Goal: Task Accomplishment & Management: Use online tool/utility

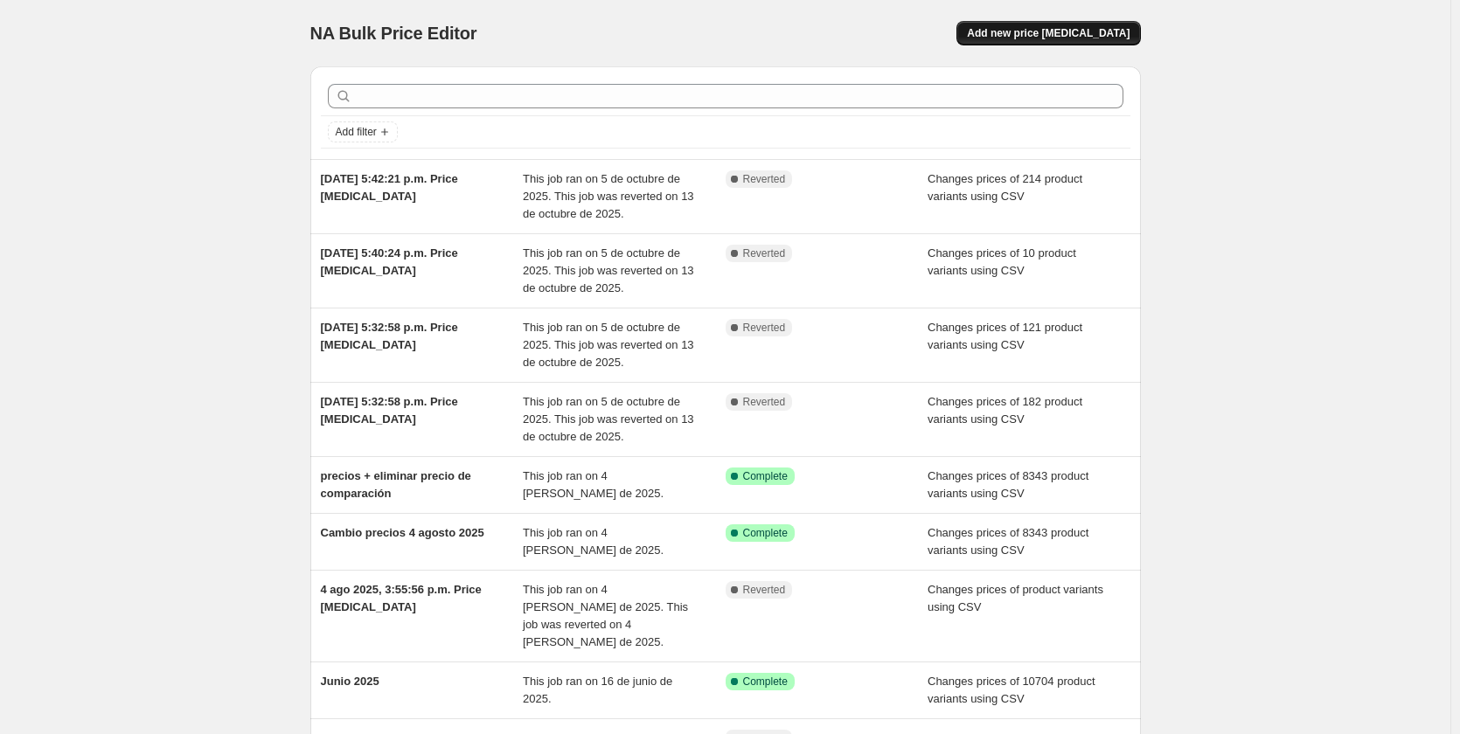
click at [1033, 24] on button "Add new price [MEDICAL_DATA]" at bounding box center [1049, 33] width 184 height 24
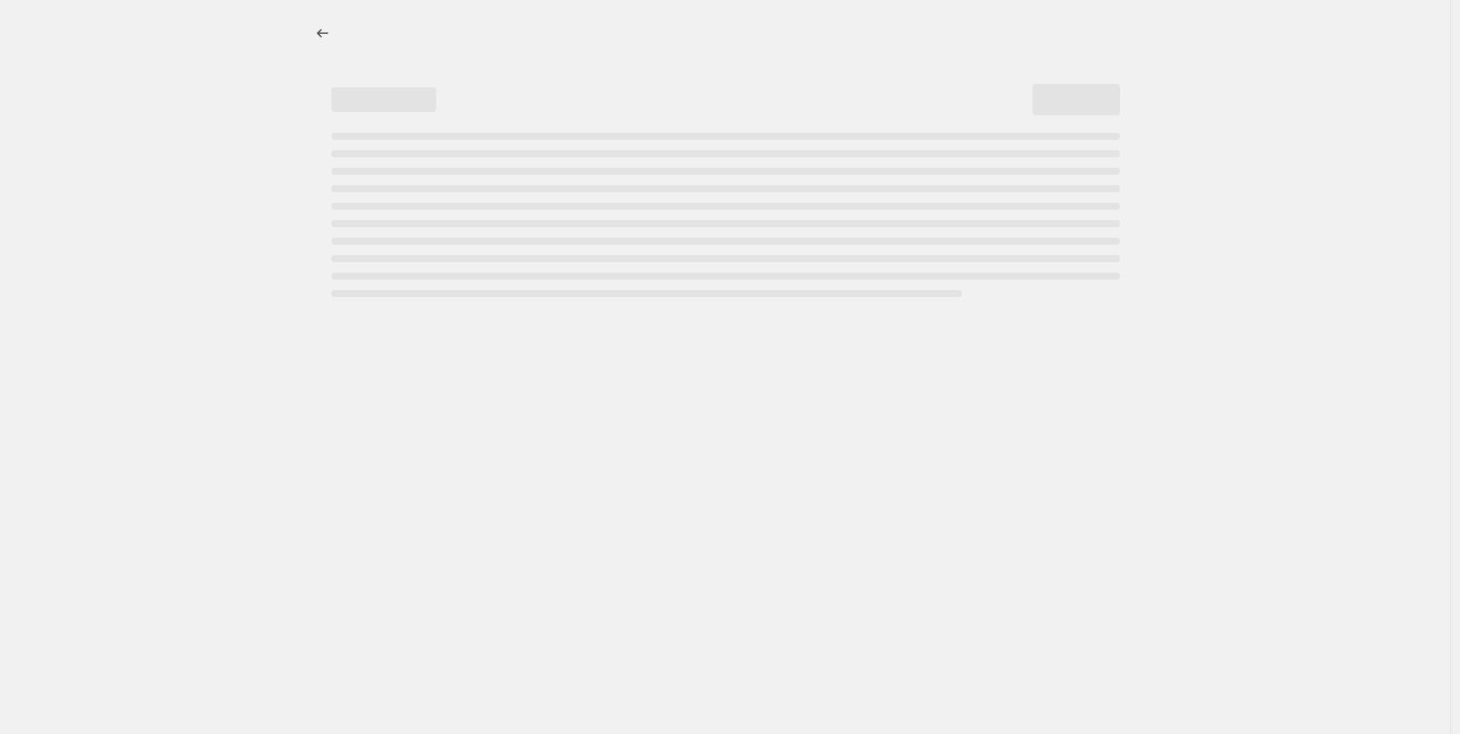
select select "percentage"
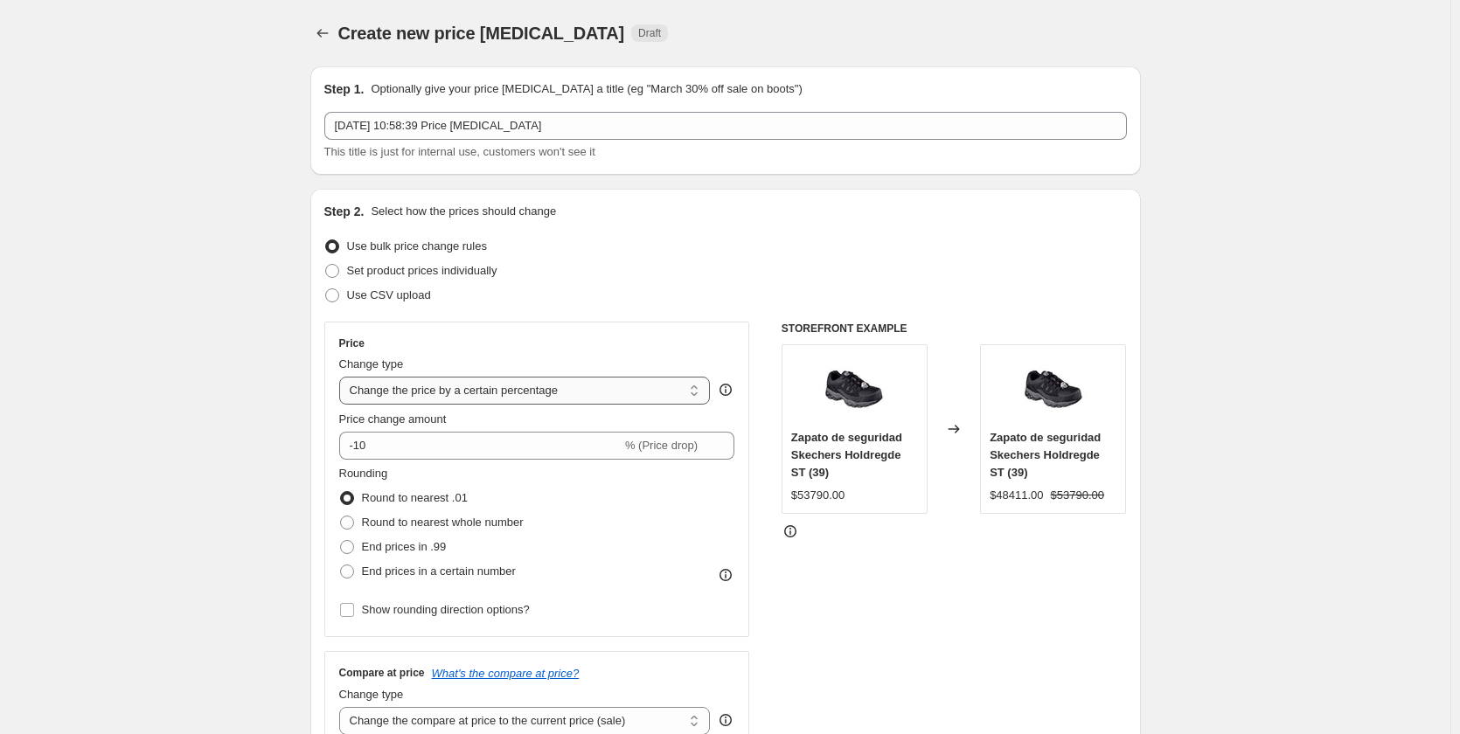
click at [523, 397] on select "Change the price to a certain amount Change the price by a certain amount Chang…" at bounding box center [525, 391] width 372 height 28
click at [698, 386] on select "Change the price to a certain amount Change the price by a certain amount Chang…" at bounding box center [525, 391] width 372 height 28
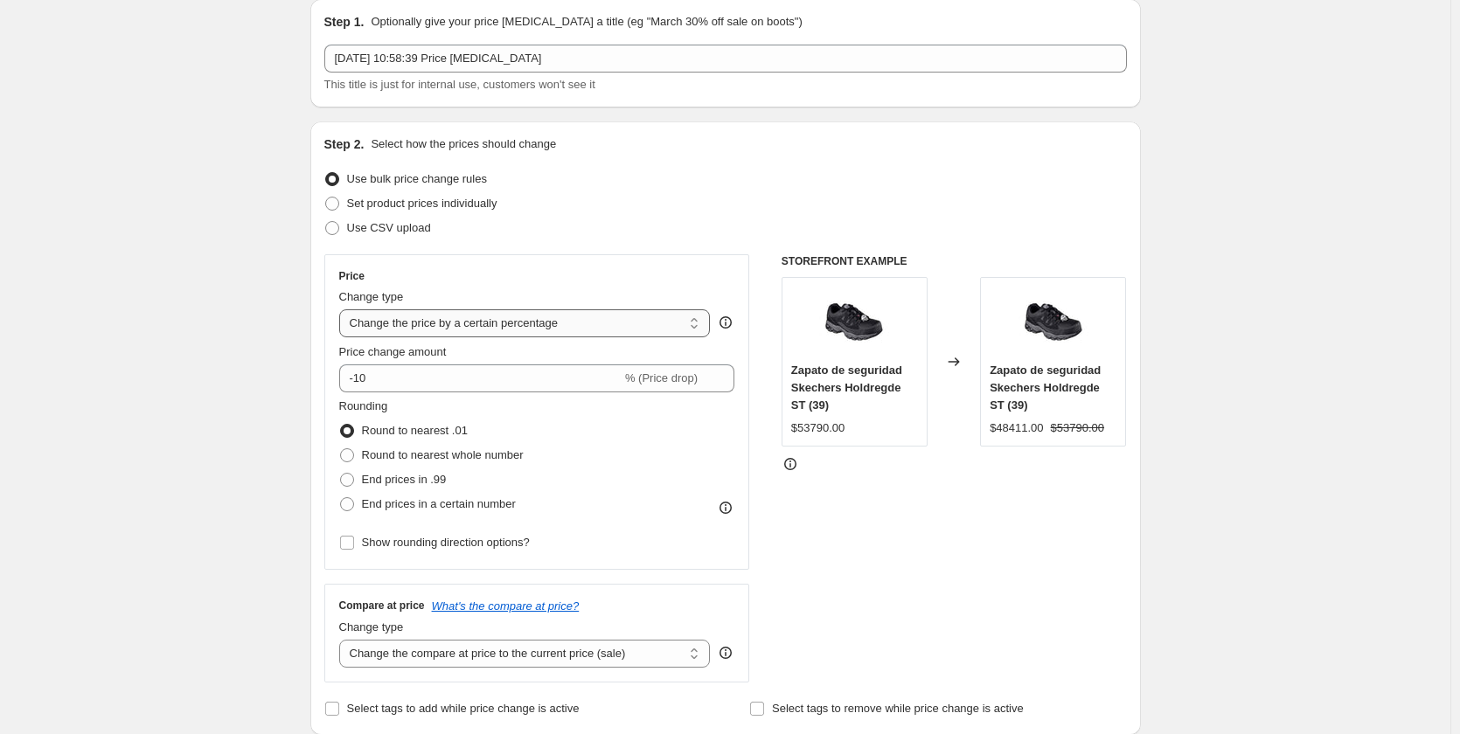
scroll to position [87, 0]
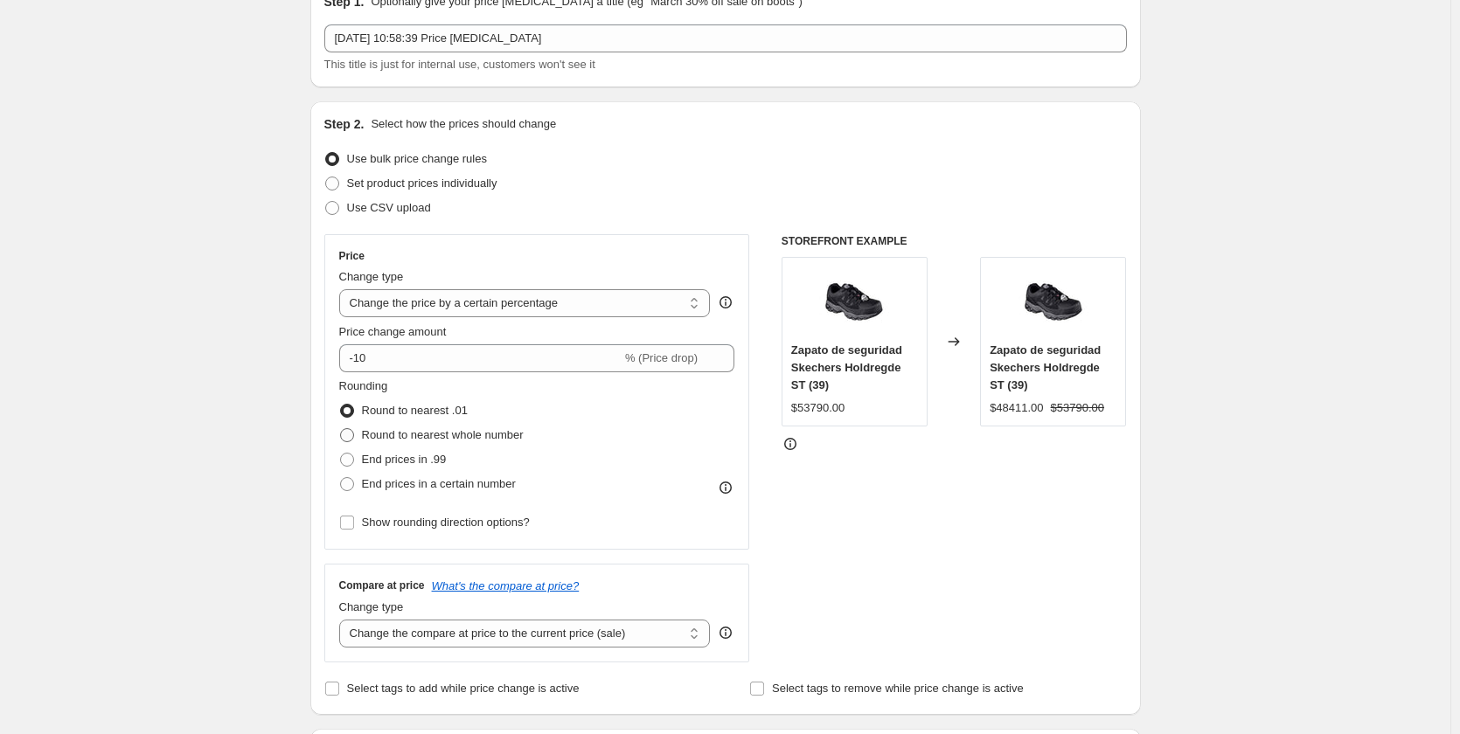
click at [425, 438] on span "Round to nearest whole number" at bounding box center [443, 434] width 162 height 13
click at [341, 429] on input "Round to nearest whole number" at bounding box center [340, 428] width 1 height 1
radio input "true"
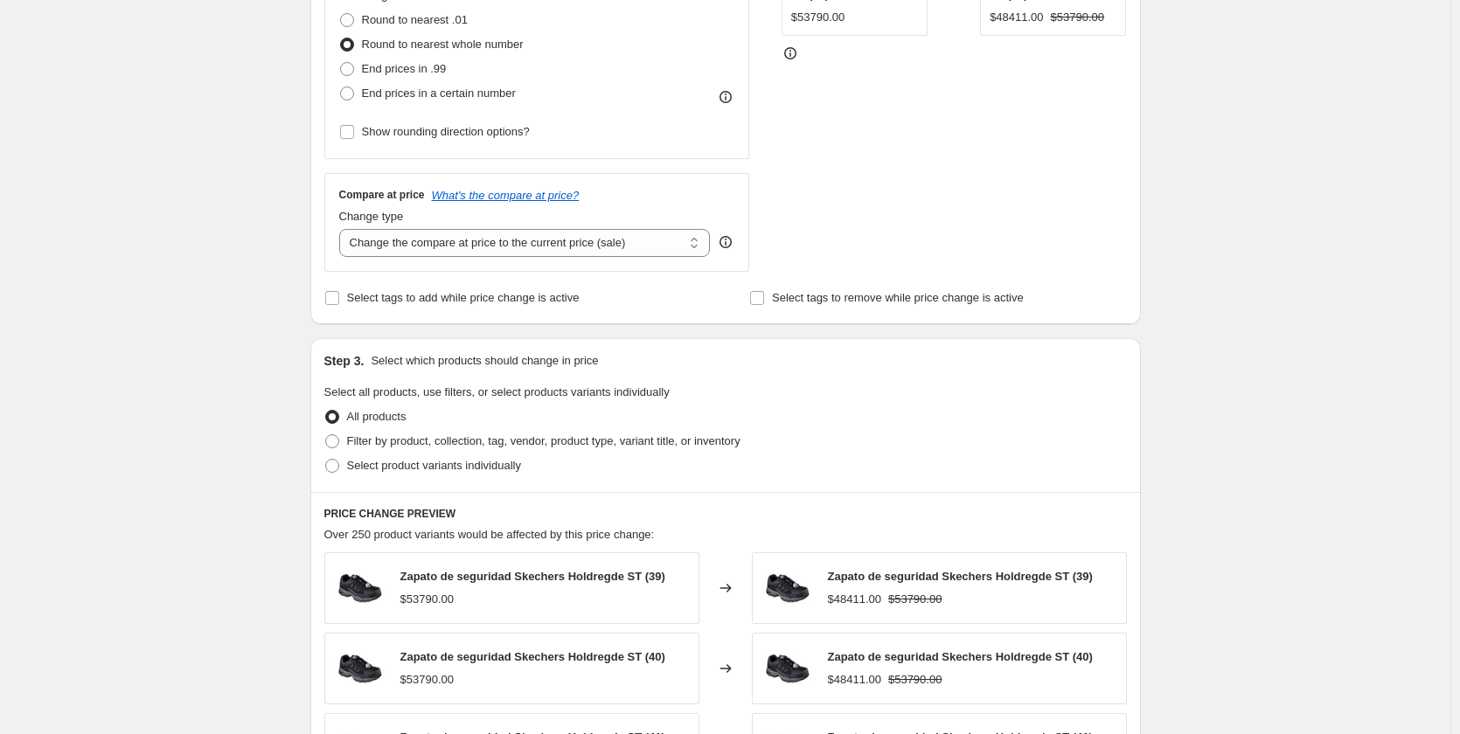
scroll to position [525, 0]
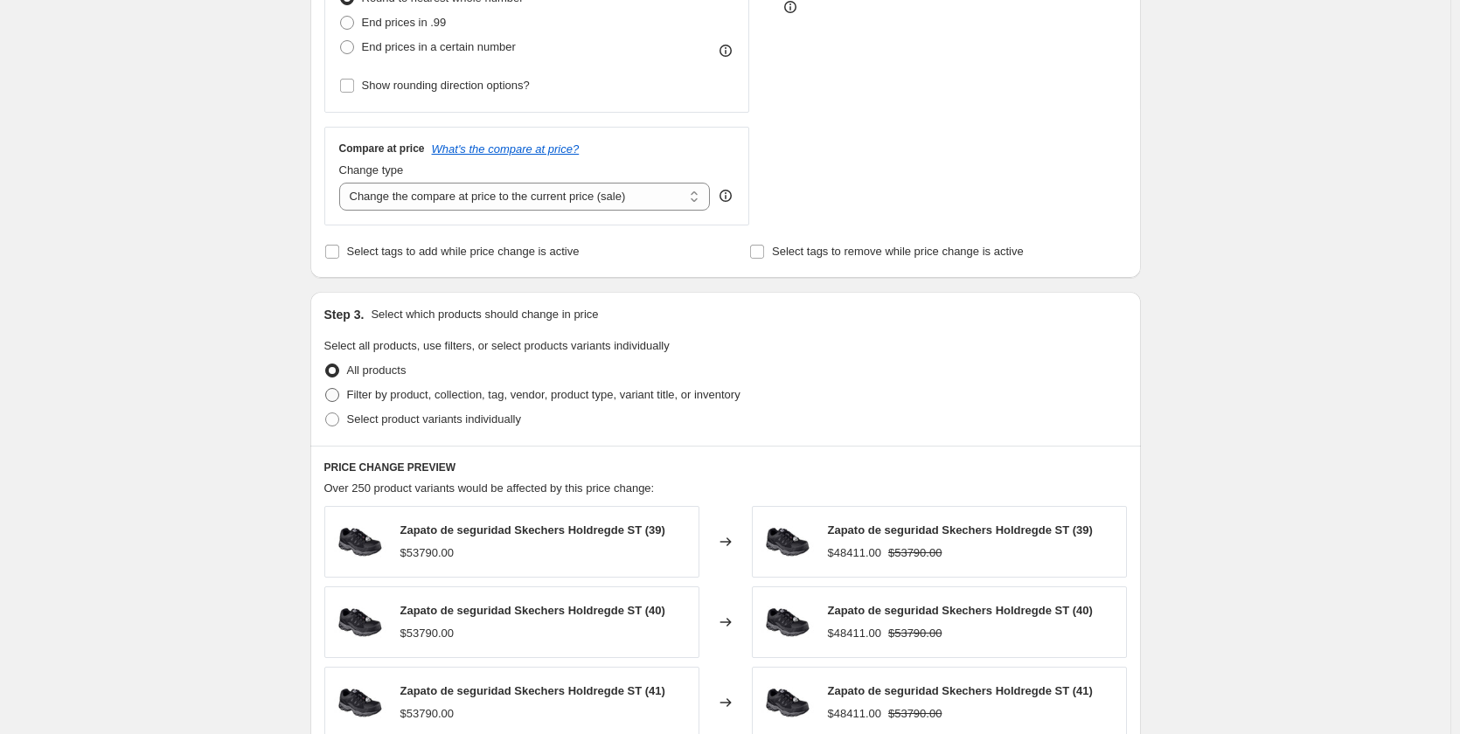
click at [428, 399] on span "Filter by product, collection, tag, vendor, product type, variant title, or inv…" at bounding box center [543, 394] width 393 height 13
click at [326, 389] on input "Filter by product, collection, tag, vendor, product type, variant title, or inv…" at bounding box center [325, 388] width 1 height 1
radio input "true"
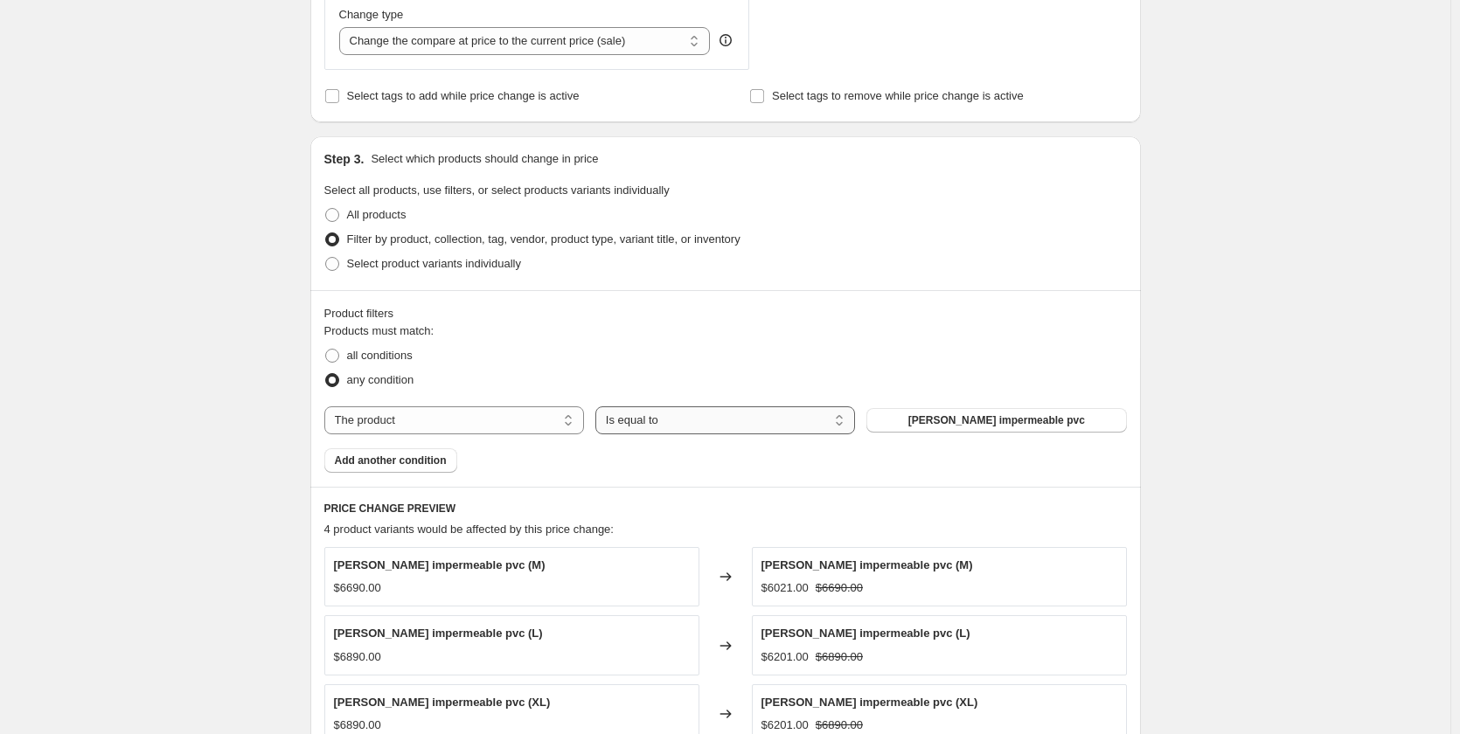
scroll to position [700, 0]
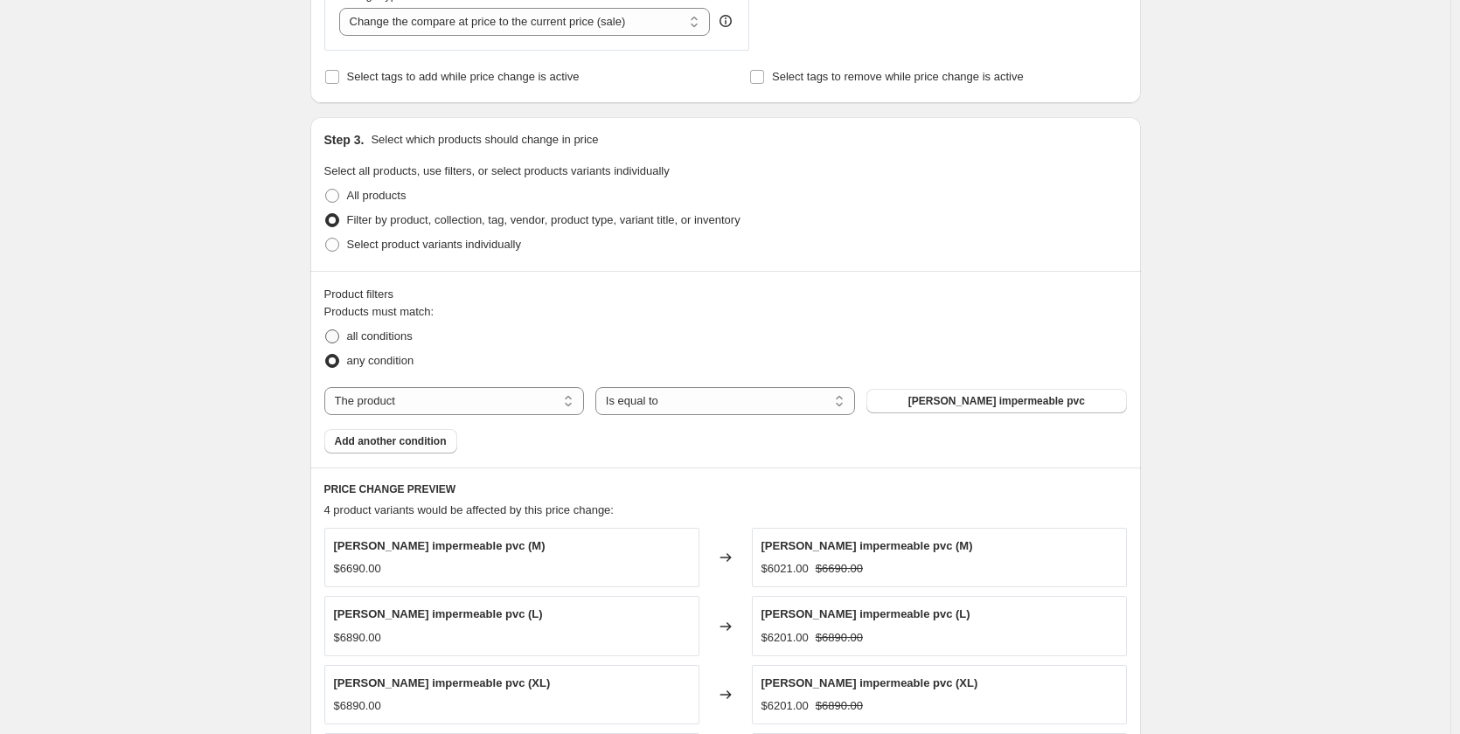
click at [376, 341] on span "all conditions" at bounding box center [380, 336] width 66 height 13
click at [326, 331] on input "all conditions" at bounding box center [325, 330] width 1 height 1
radio input "true"
click at [339, 365] on span at bounding box center [332, 361] width 14 height 14
click at [326, 355] on input "any condition" at bounding box center [325, 354] width 1 height 1
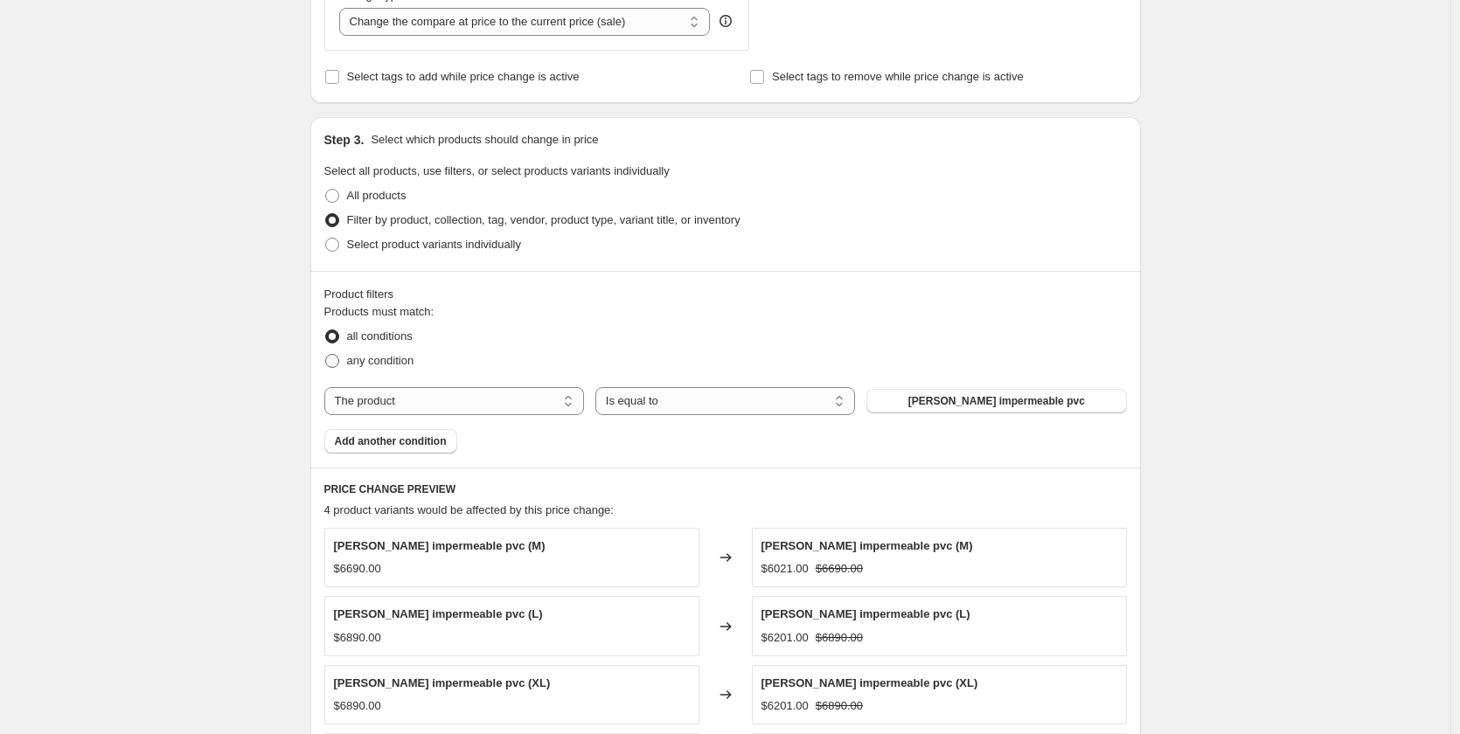
radio input "true"
click at [463, 408] on select "The product The product's collection The product's tag The product's vendor The…" at bounding box center [454, 401] width 260 height 28
select select "collection"
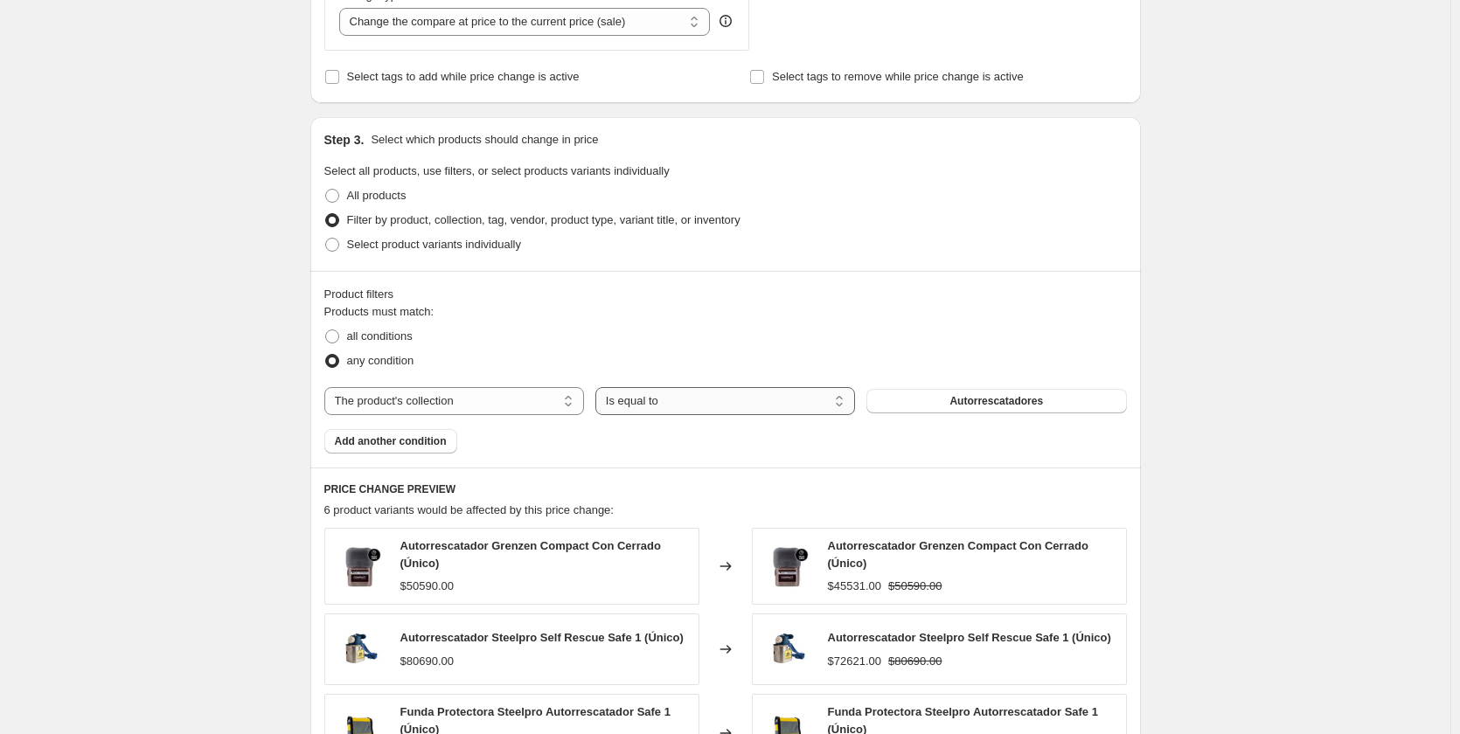
click at [765, 409] on select "Is equal to Is not equal to" at bounding box center [725, 401] width 260 height 28
click at [1025, 405] on span "Autorrescatadores" at bounding box center [997, 401] width 94 height 14
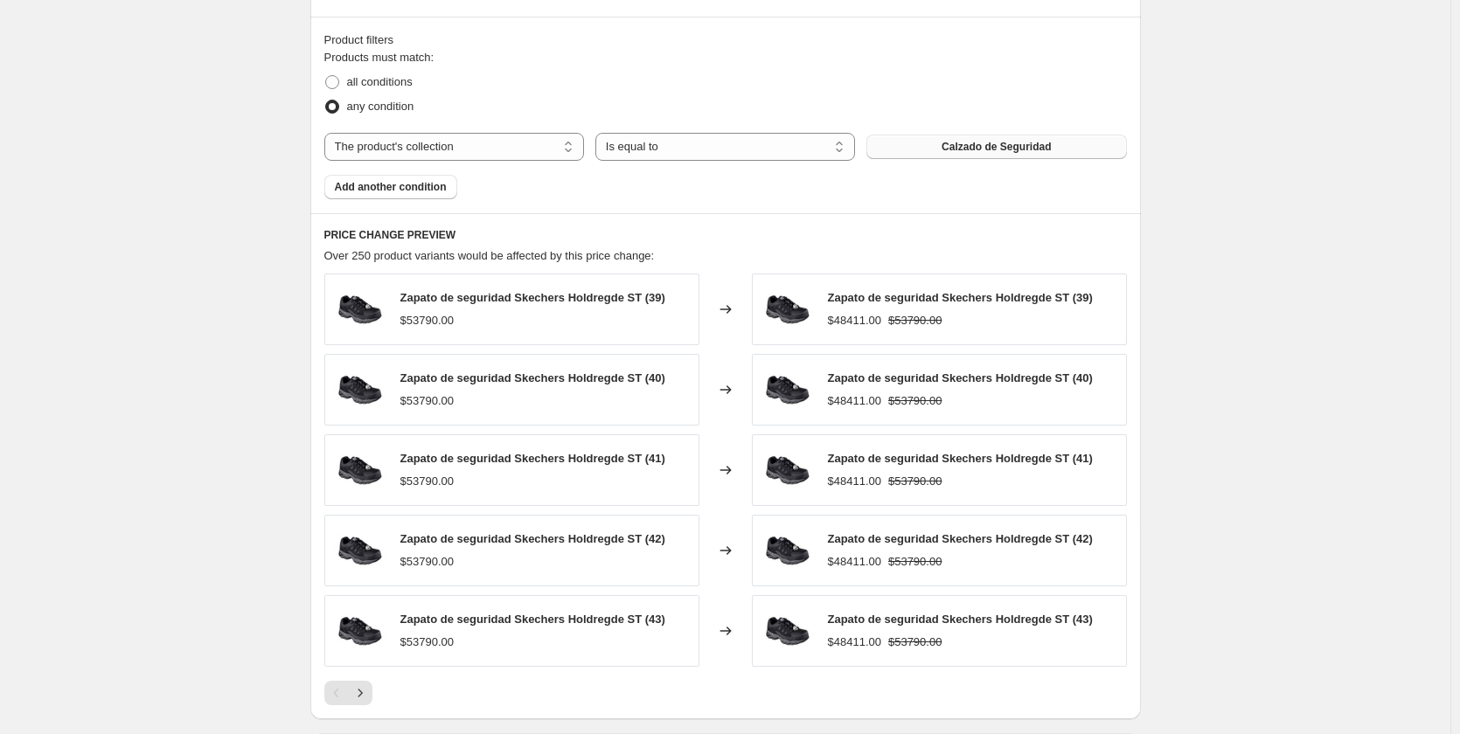
scroll to position [1211, 0]
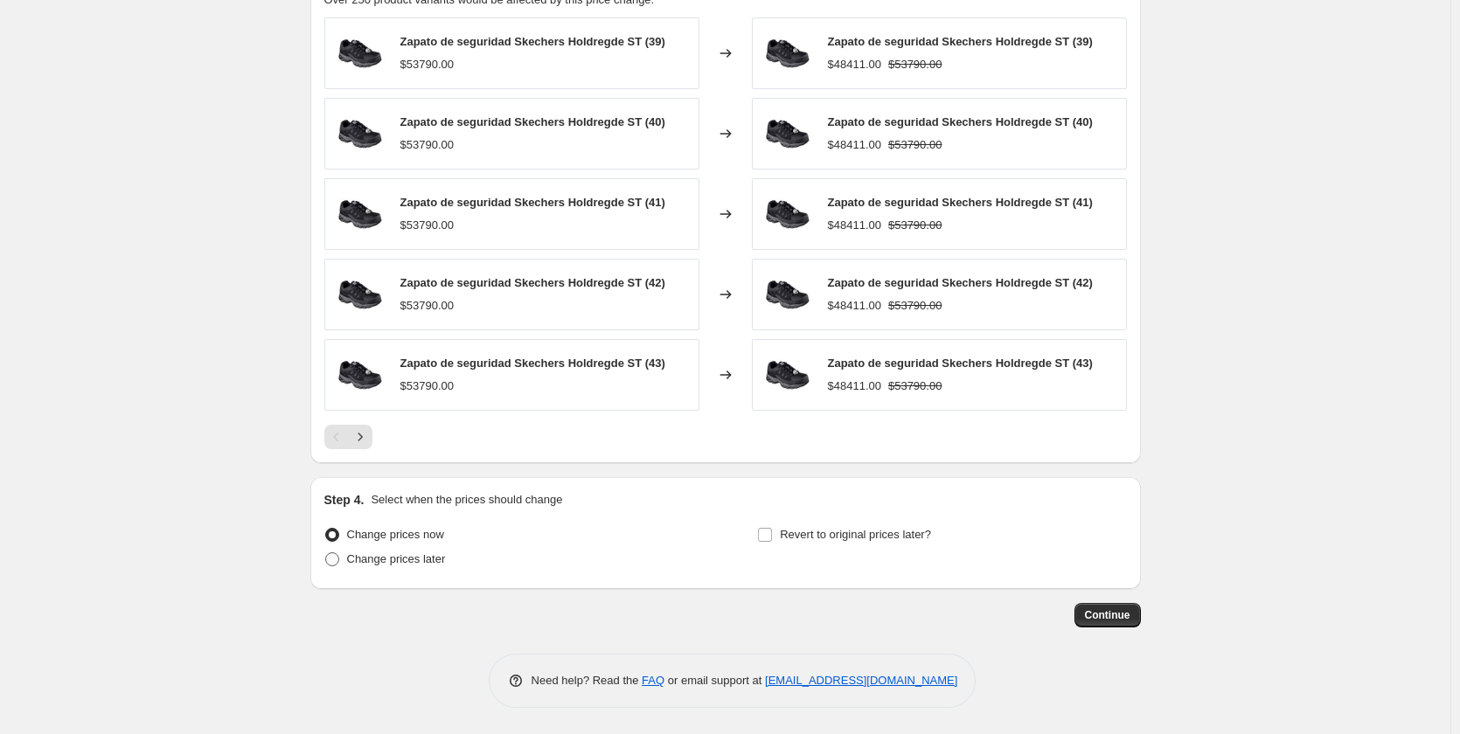
click at [405, 560] on span "Change prices later" at bounding box center [396, 559] width 99 height 13
click at [326, 553] on input "Change prices later" at bounding box center [325, 553] width 1 height 1
radio input "true"
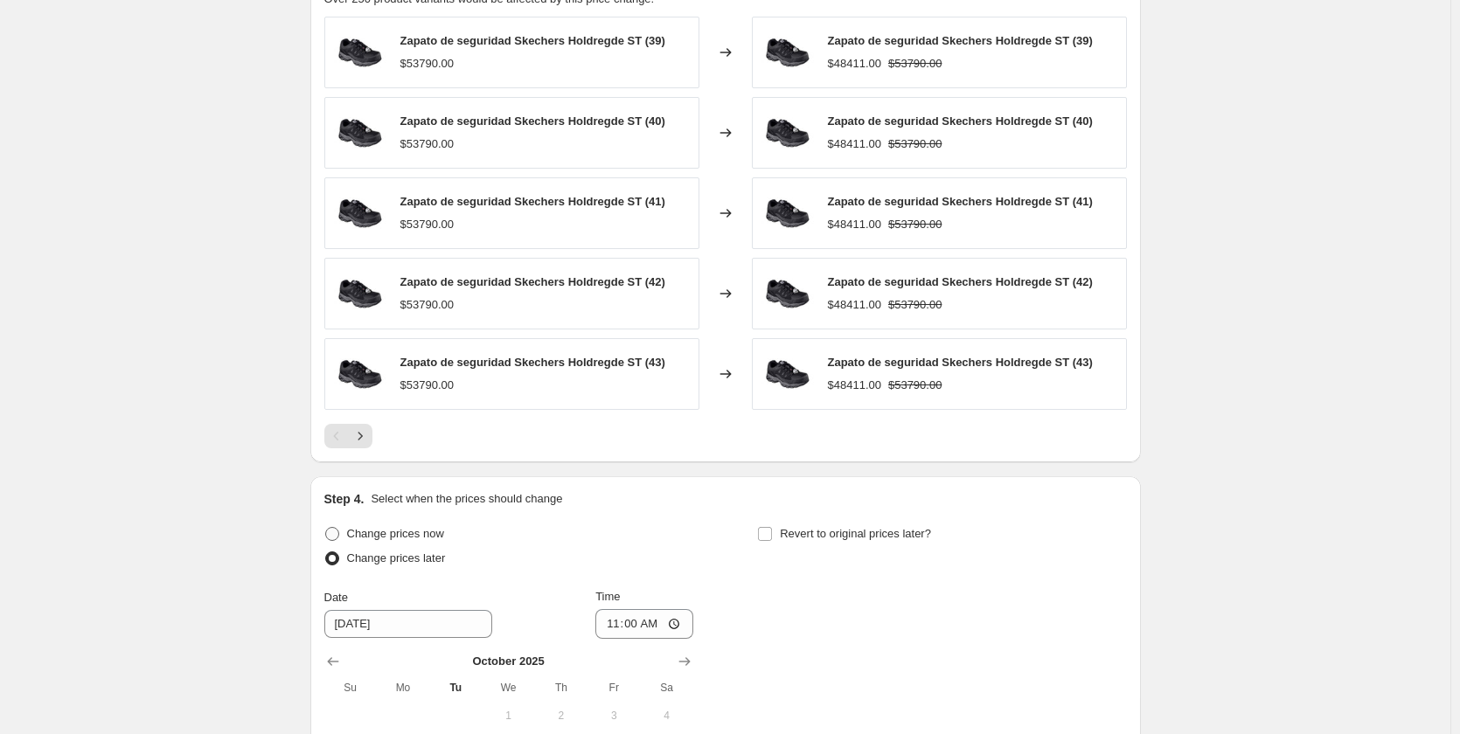
click at [336, 535] on span at bounding box center [332, 534] width 14 height 14
click at [326, 528] on input "Change prices now" at bounding box center [325, 527] width 1 height 1
radio input "true"
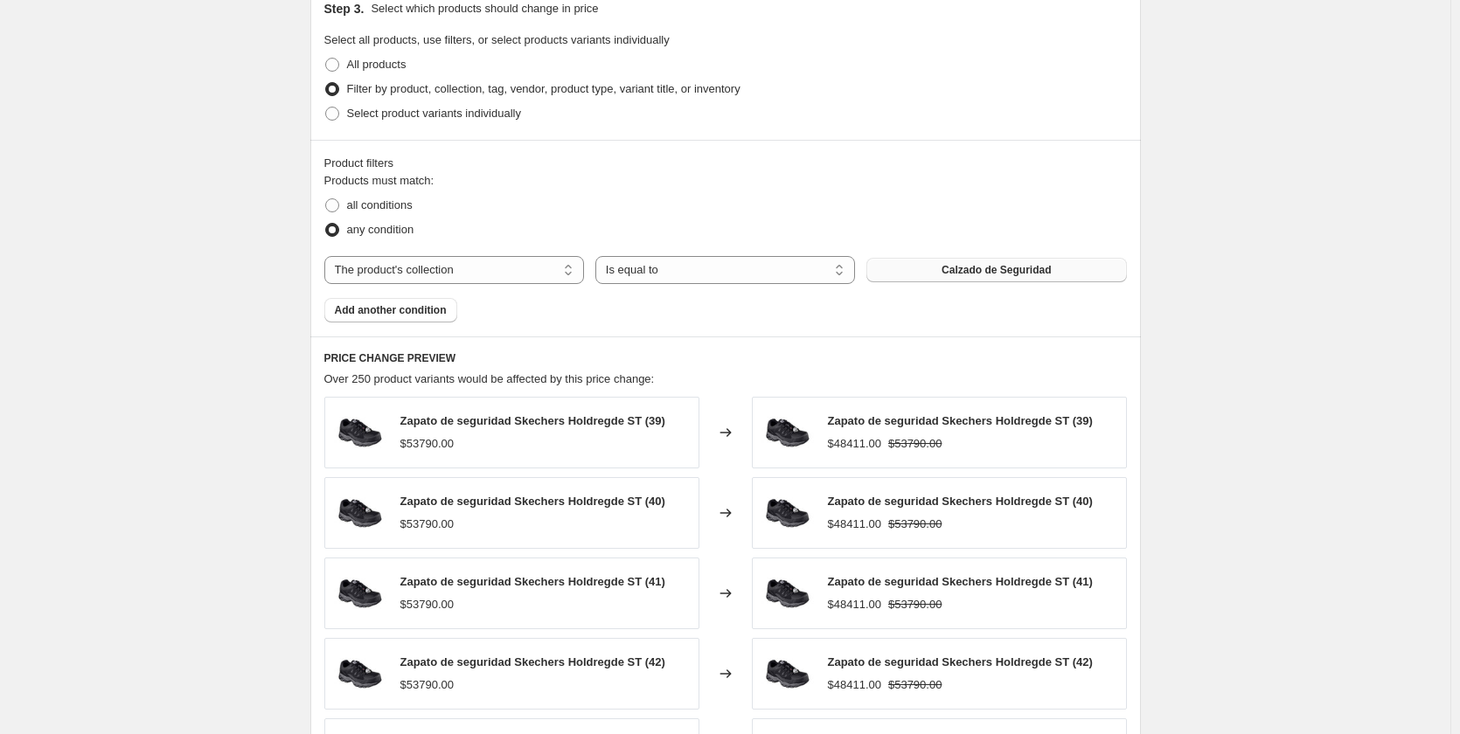
scroll to position [861, 0]
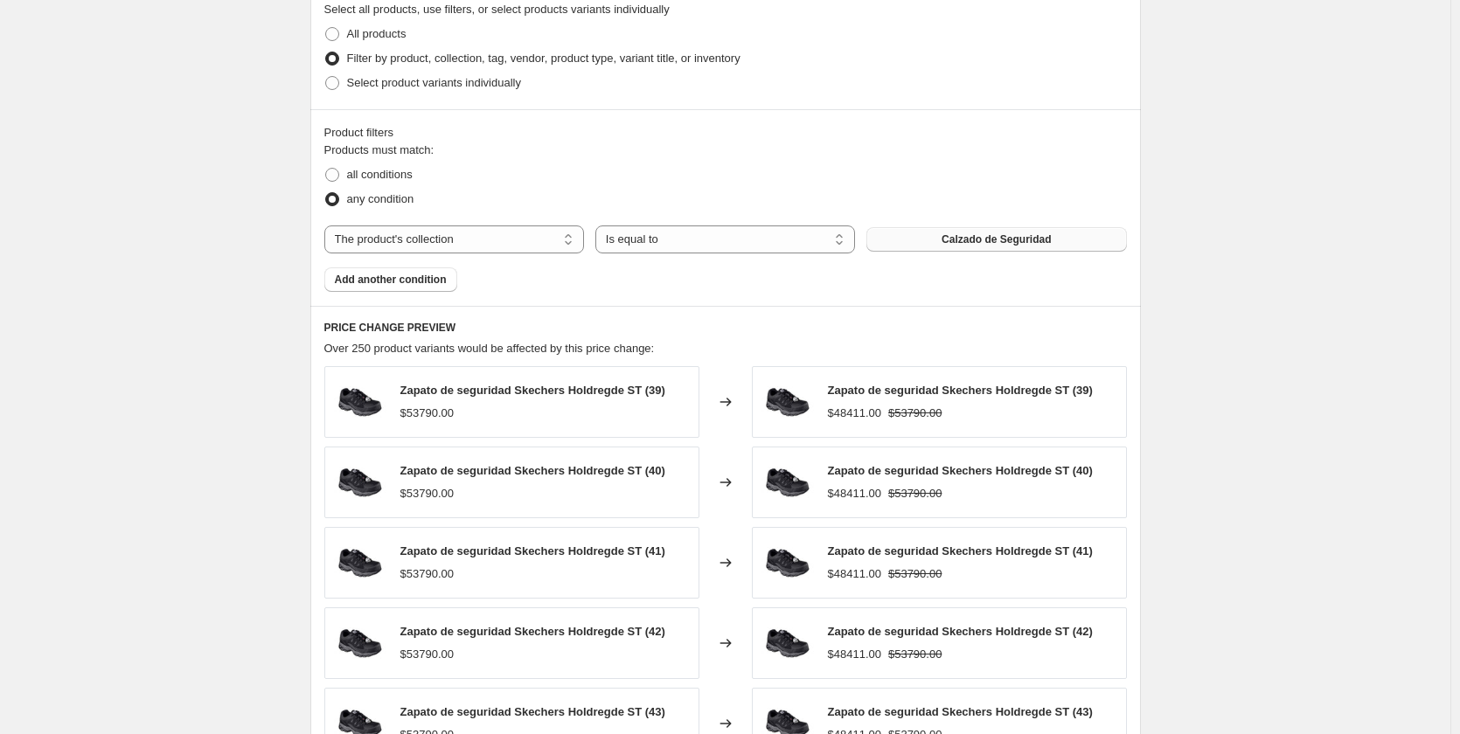
click at [969, 241] on span "Calzado de Seguridad" at bounding box center [996, 240] width 109 height 14
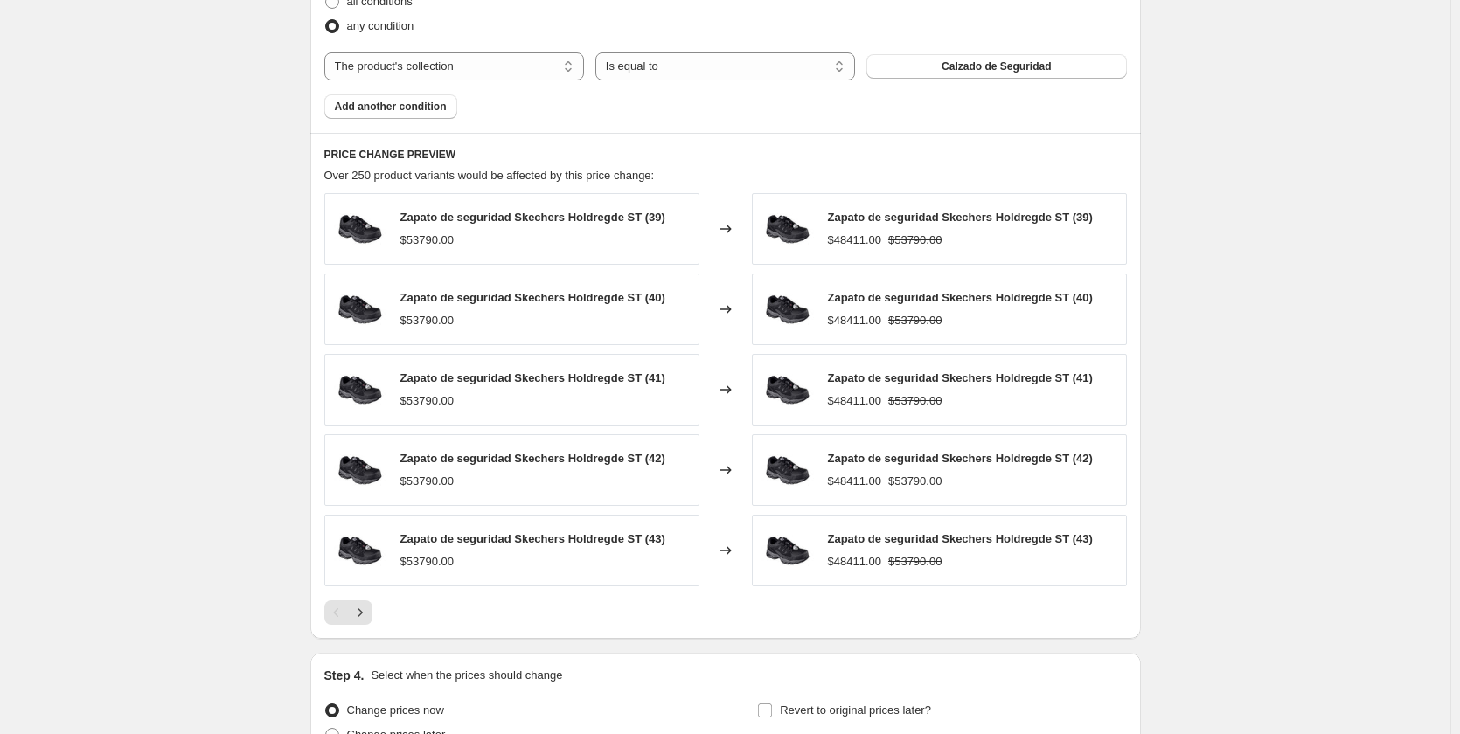
scroll to position [1036, 0]
click at [1050, 69] on span "Calzado de Seguridad" at bounding box center [996, 65] width 109 height 14
click at [366, 616] on icon "Next" at bounding box center [360, 610] width 17 height 17
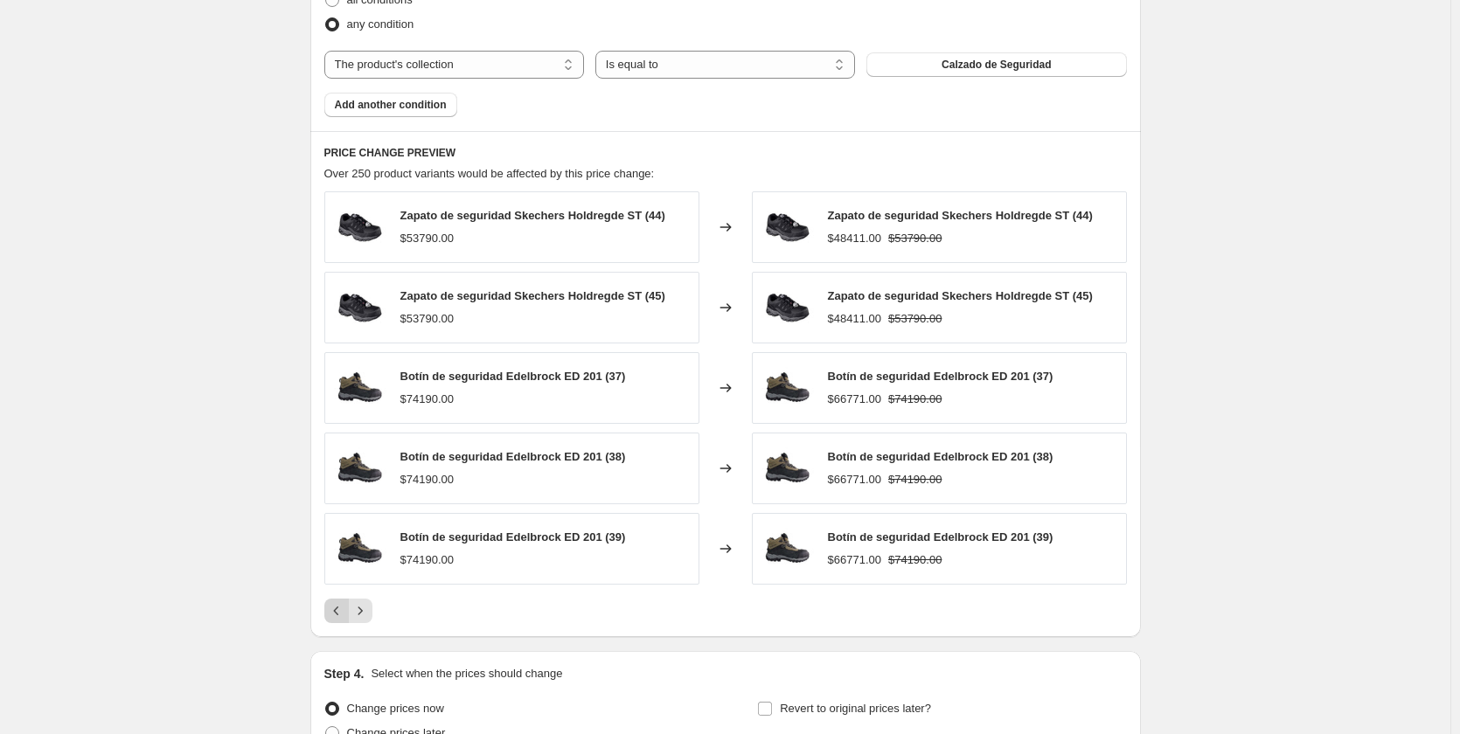
click at [334, 609] on icon "Previous" at bounding box center [336, 610] width 17 height 17
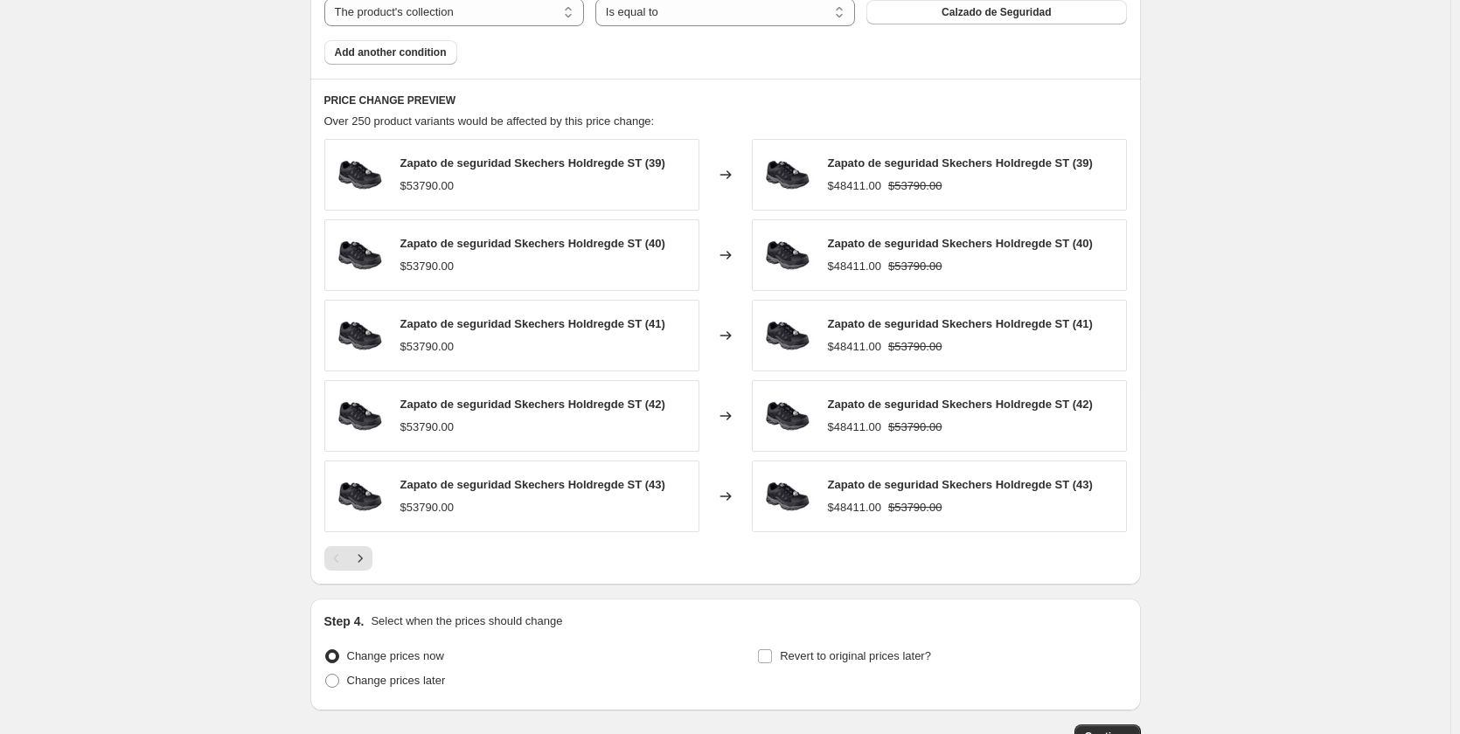
scroll to position [1211, 0]
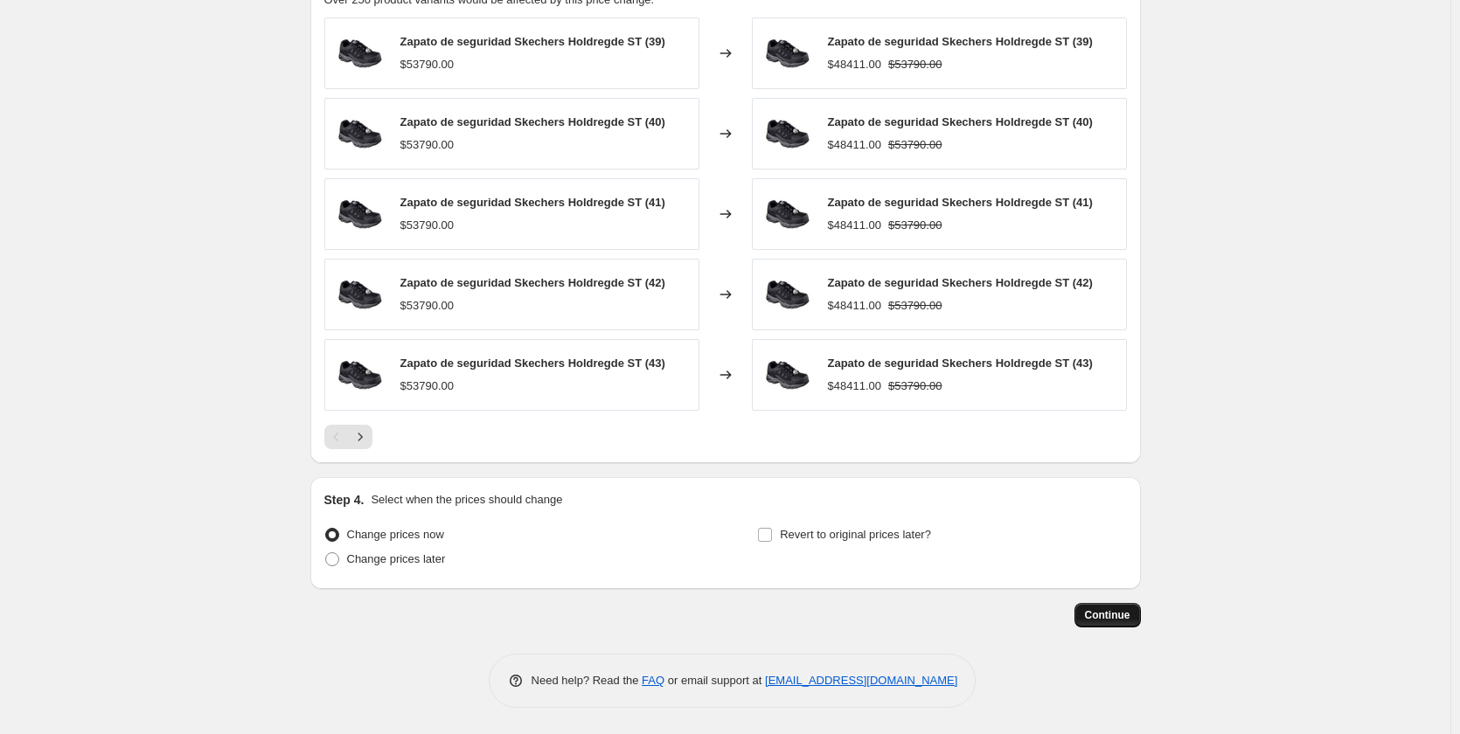
click at [1117, 612] on span "Continue" at bounding box center [1107, 616] width 45 height 14
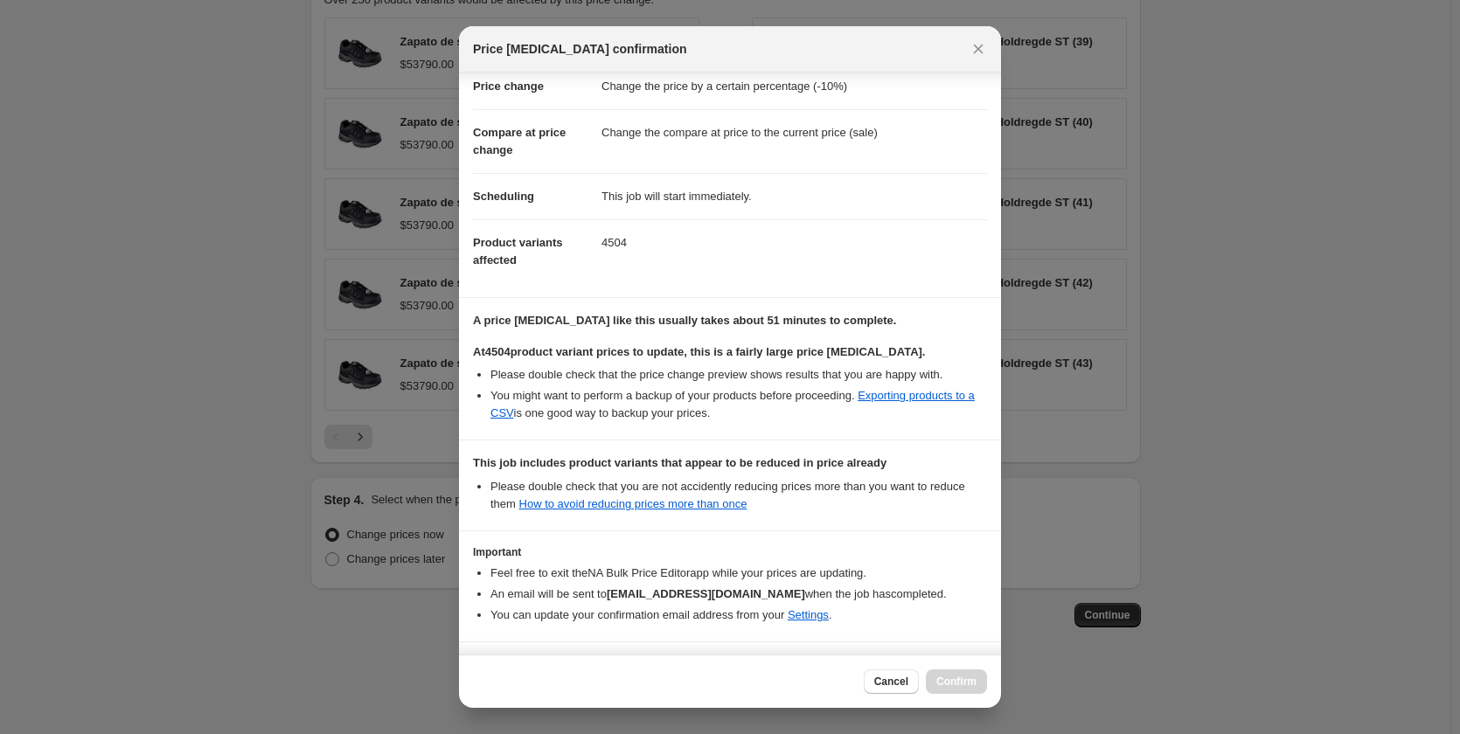
scroll to position [98, 0]
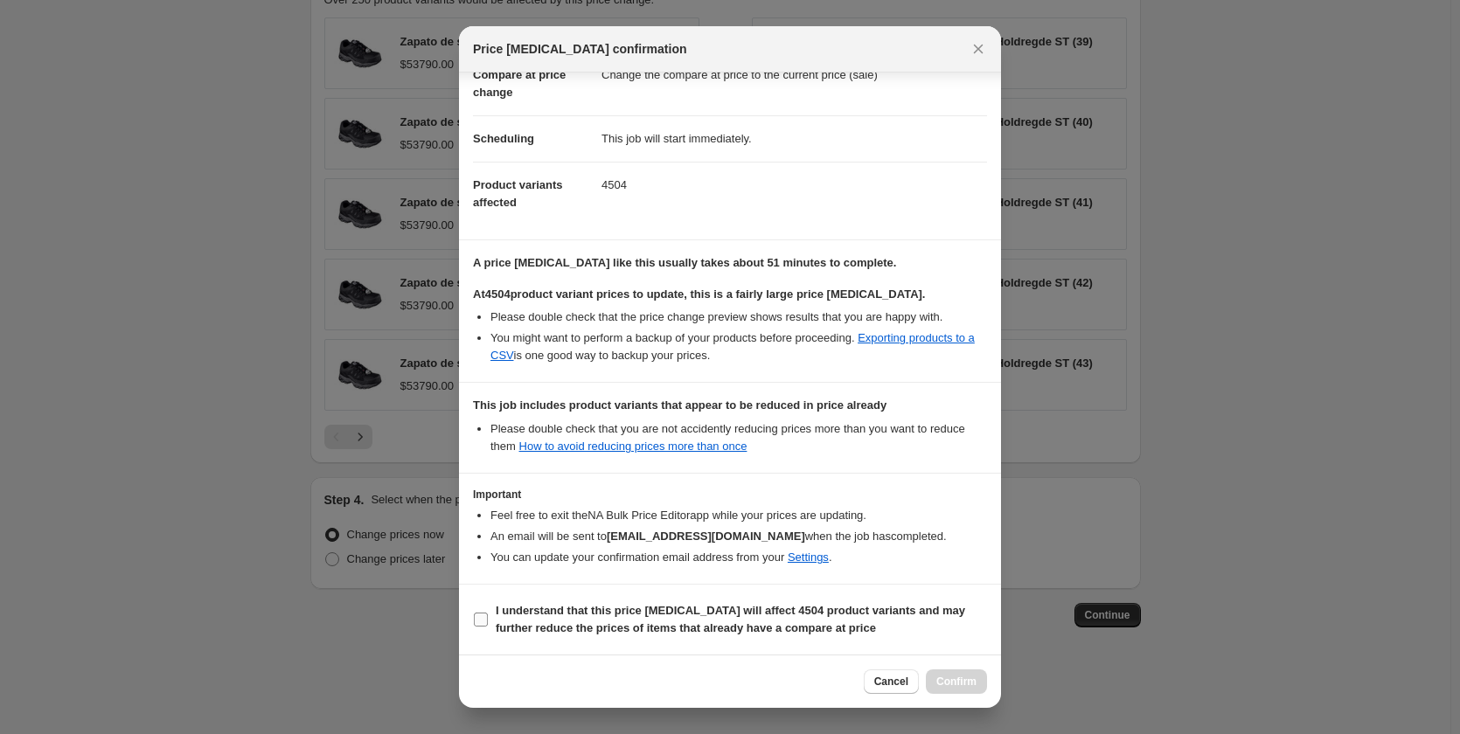
click at [480, 618] on input "I understand that this price [MEDICAL_DATA] will affect 4504 product variants a…" at bounding box center [481, 620] width 14 height 14
checkbox input "true"
drag, startPoint x: 560, startPoint y: 259, endPoint x: 901, endPoint y: 253, distance: 341.1
click at [901, 253] on section "A price [MEDICAL_DATA] like this usually takes about 51 minutes to complete. At…" at bounding box center [730, 311] width 542 height 142
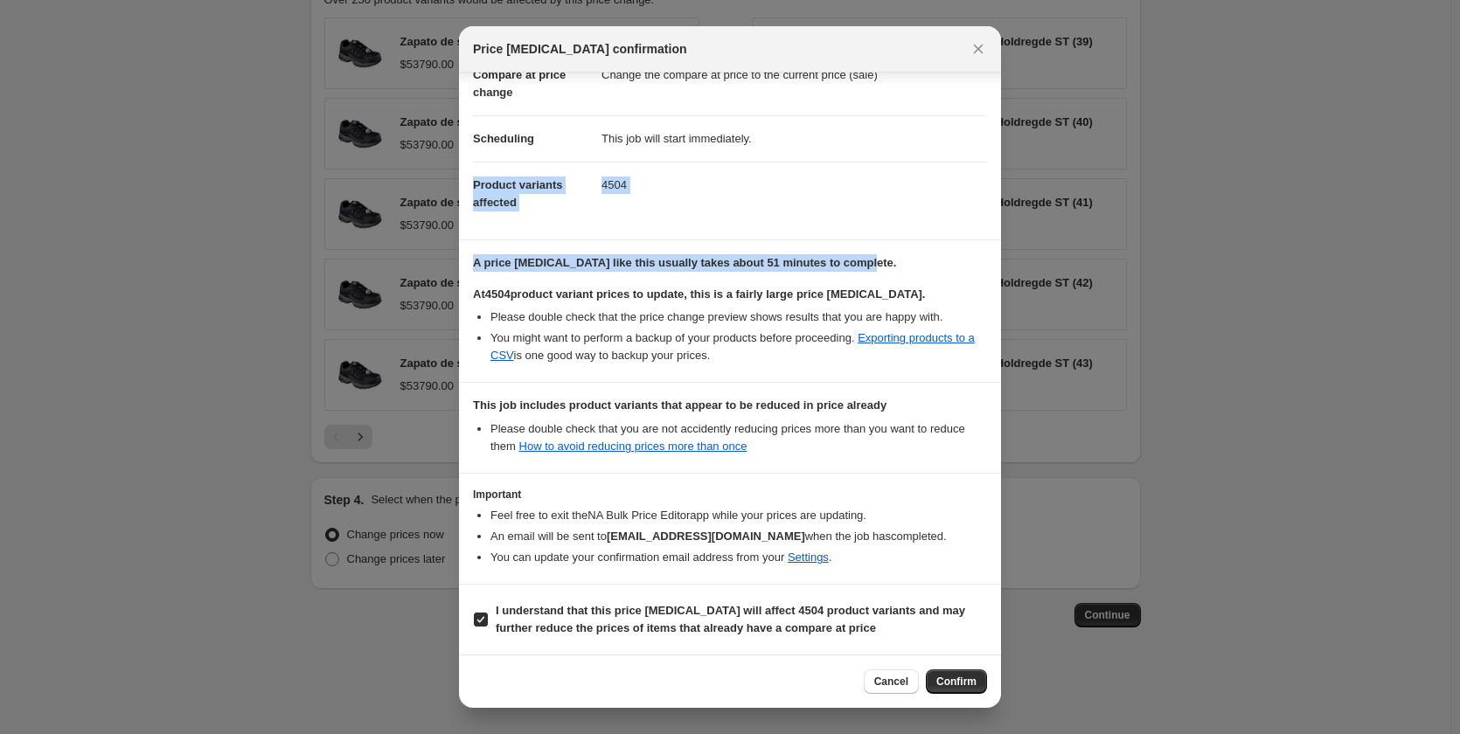
drag, startPoint x: 812, startPoint y: 261, endPoint x: 463, endPoint y: 181, distance: 358.7
click at [463, 181] on div "Confirmation for [DATE] 10:58:39 Price [MEDICAL_DATA] Price change Change the p…" at bounding box center [730, 364] width 542 height 582
click at [463, 181] on section "Confirmation for [DATE] 10:58:39 Price [MEDICAL_DATA] Price change Change the p…" at bounding box center [730, 107] width 542 height 265
drag, startPoint x: 463, startPoint y: 181, endPoint x: 882, endPoint y: 265, distance: 428.0
click at [882, 265] on div "Confirmation for [DATE] 10:58:39 Price [MEDICAL_DATA] Price change Change the p…" at bounding box center [730, 364] width 542 height 582
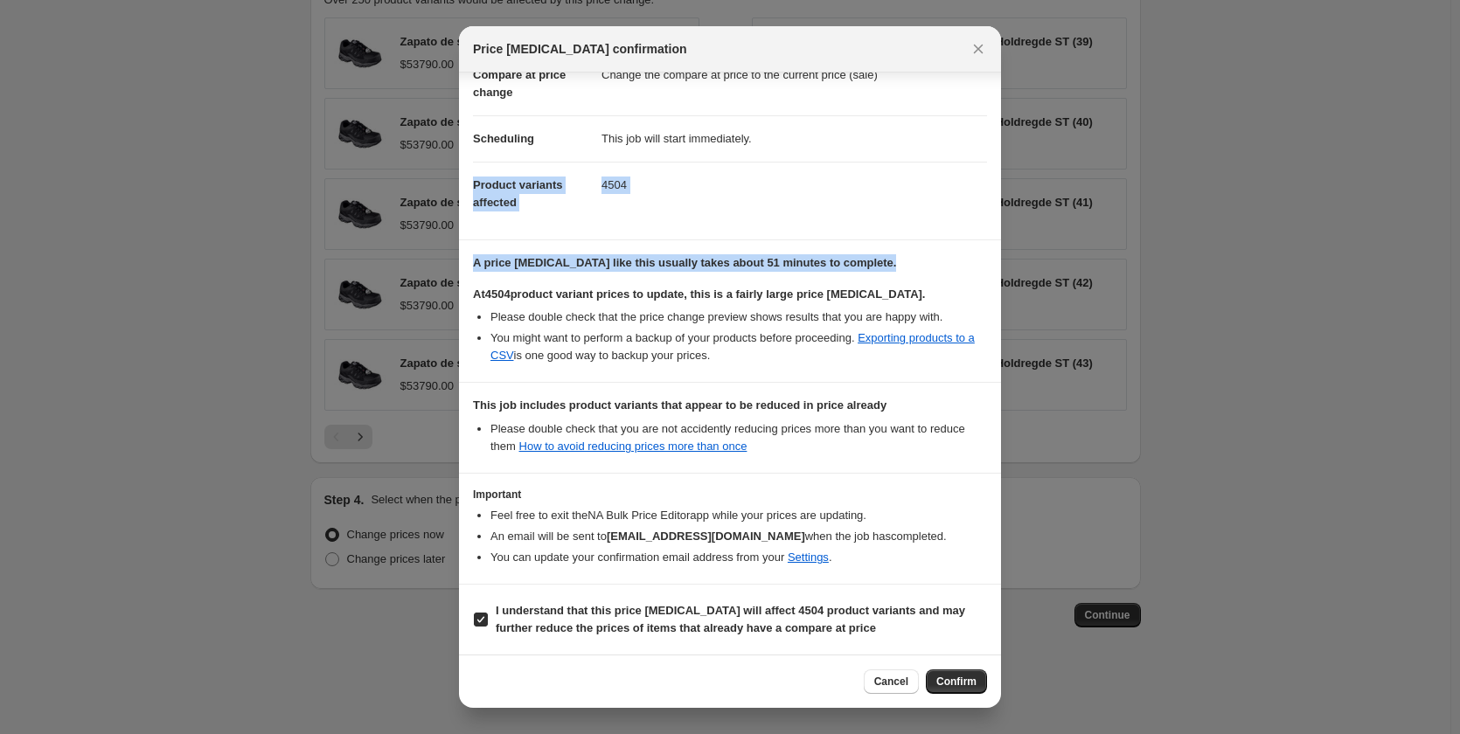
click at [883, 266] on p "A price [MEDICAL_DATA] like this usually takes about 51 minutes to complete." at bounding box center [730, 262] width 514 height 17
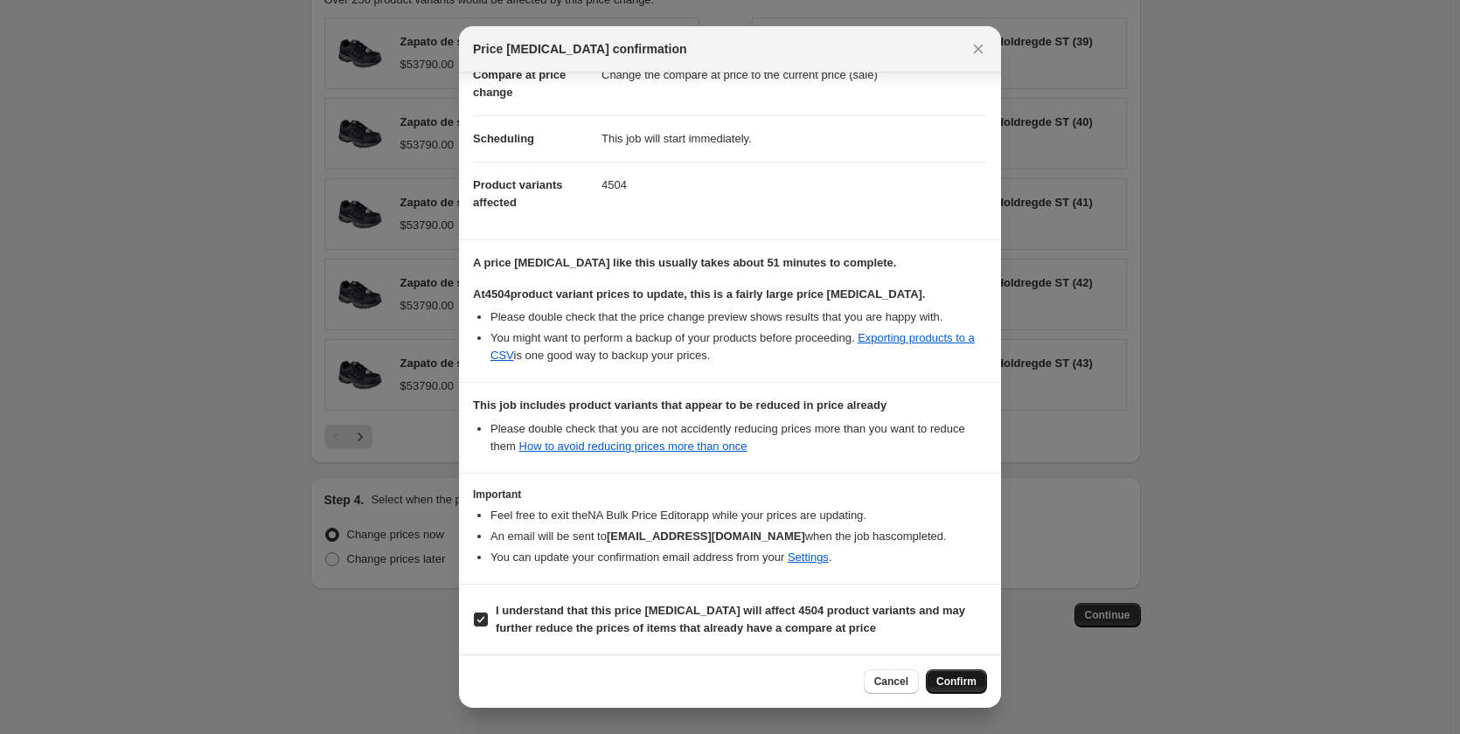
click at [958, 686] on span "Confirm" at bounding box center [956, 682] width 40 height 14
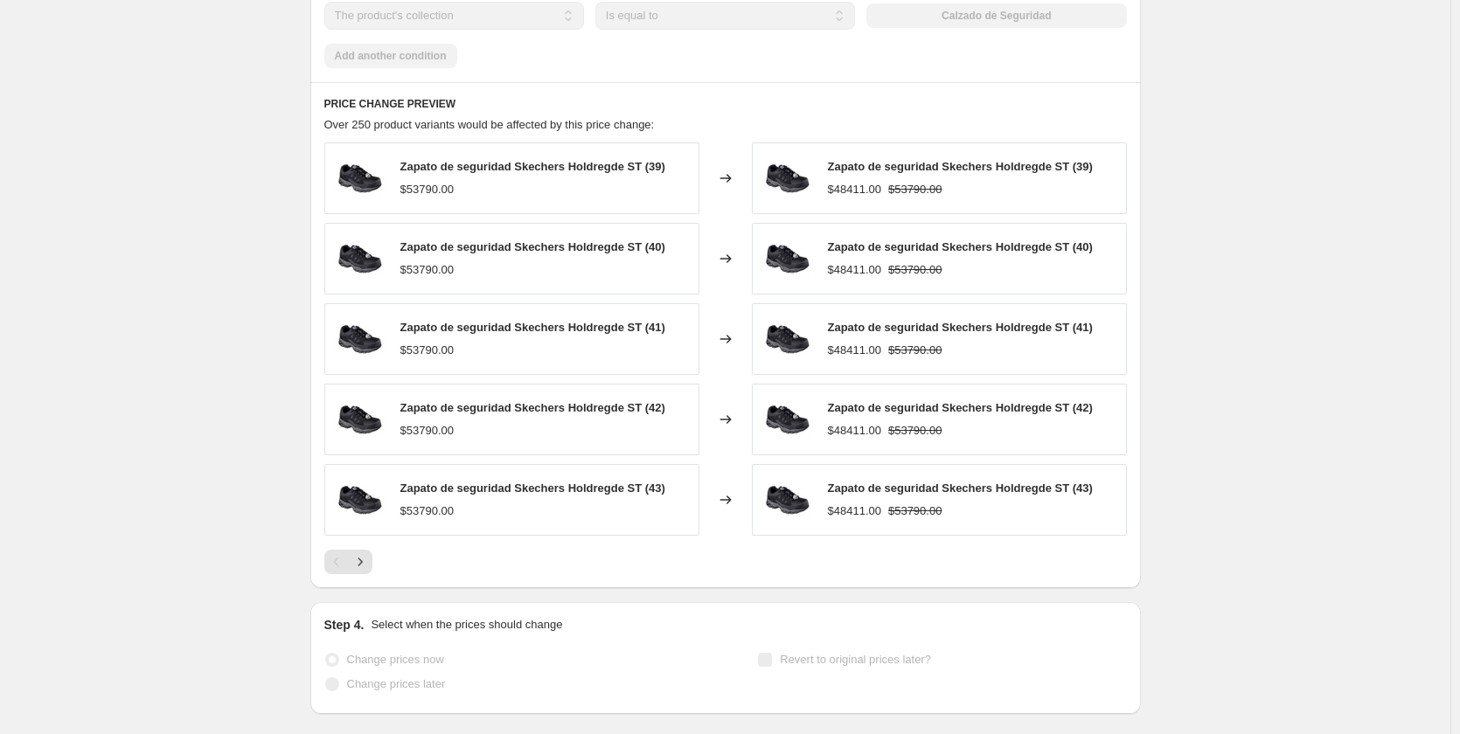
scroll to position [1257, 0]
